Goal: Check status: Check status

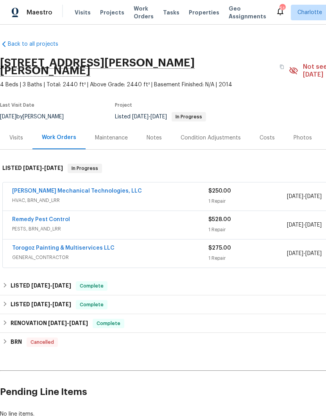
click at [107, 188] on link "[PERSON_NAME] Mechanical Technologies, LLC" at bounding box center [77, 190] width 130 height 5
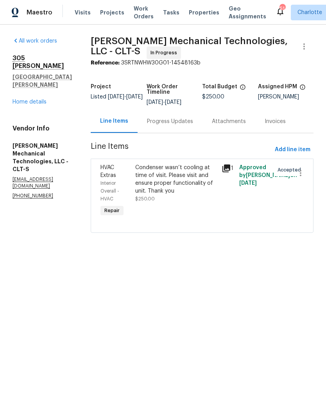
click at [193, 125] on div "Progress Updates" at bounding box center [170, 122] width 46 height 8
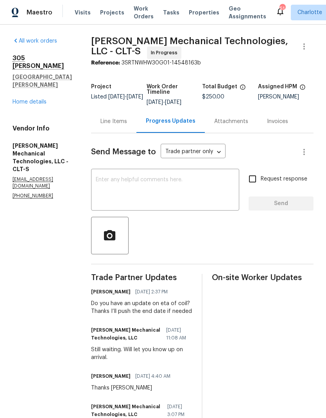
click at [20, 99] on link "Home details" at bounding box center [30, 101] width 34 height 5
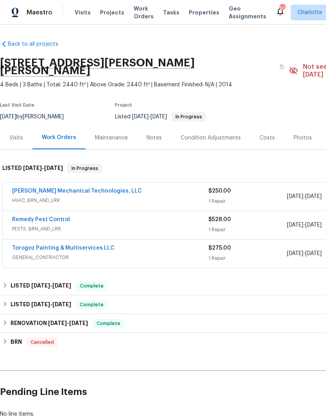
click at [104, 13] on span "Projects" at bounding box center [112, 13] width 24 height 8
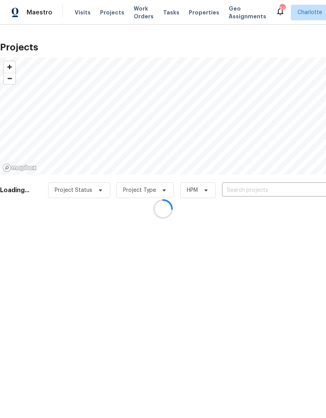
click at [264, 194] on div at bounding box center [163, 209] width 326 height 418
click at [254, 188] on div at bounding box center [163, 209] width 326 height 418
click at [259, 190] on div at bounding box center [163, 209] width 326 height 418
click at [265, 188] on div at bounding box center [163, 209] width 326 height 418
click at [267, 188] on div at bounding box center [163, 209] width 326 height 418
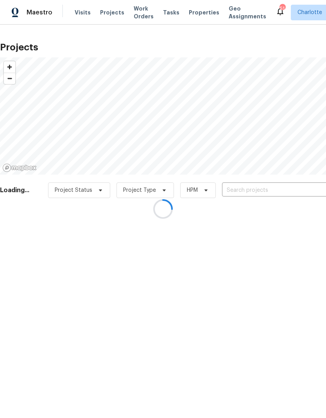
click at [271, 191] on div at bounding box center [163, 209] width 326 height 418
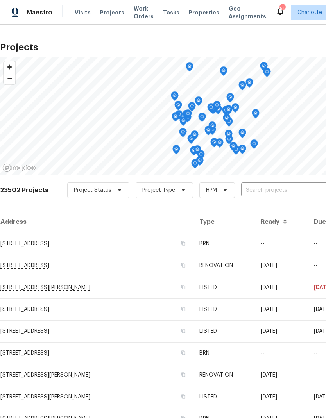
click at [281, 192] on input "text" at bounding box center [285, 190] width 89 height 12
type input "2635"
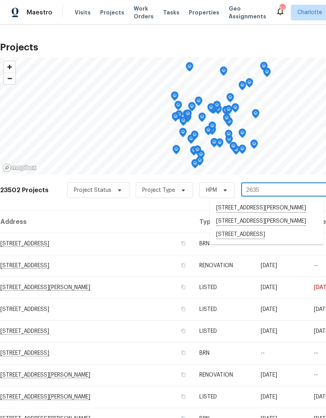
click at [266, 242] on li "[STREET_ADDRESS]" at bounding box center [267, 234] width 114 height 13
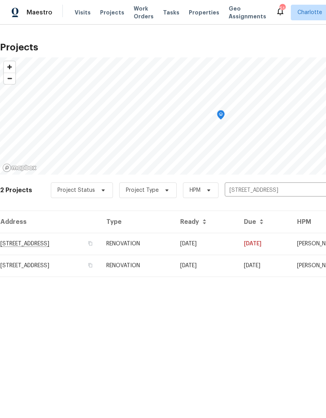
click at [238, 244] on td "[DATE]" at bounding box center [206, 244] width 64 height 22
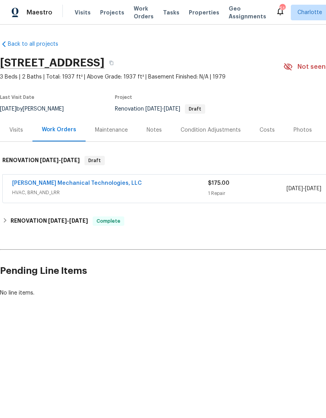
click at [43, 185] on link "[PERSON_NAME] Mechanical Technologies, LLC" at bounding box center [77, 183] width 130 height 5
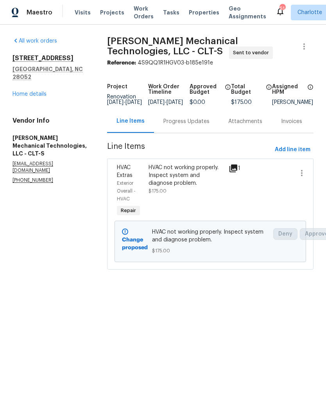
click at [199, 177] on div "HVAC not working properly. Inspect system and diagnose problem." at bounding box center [185, 175] width 75 height 23
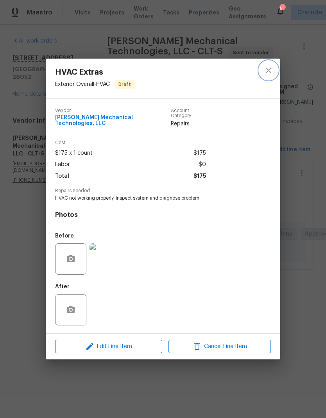
click at [271, 73] on icon "close" at bounding box center [268, 70] width 9 height 9
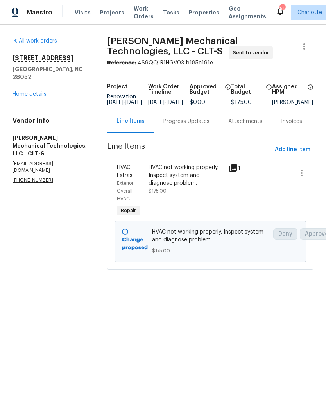
click at [195, 125] on div "Progress Updates" at bounding box center [186, 122] width 46 height 8
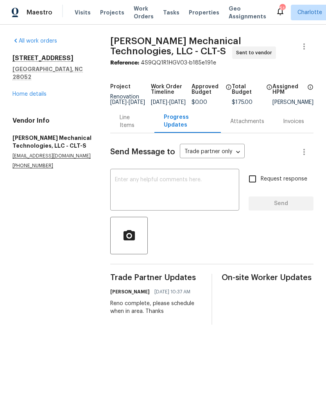
click at [18, 91] on link "Home details" at bounding box center [30, 93] width 34 height 5
